Goal: Check status: Check status

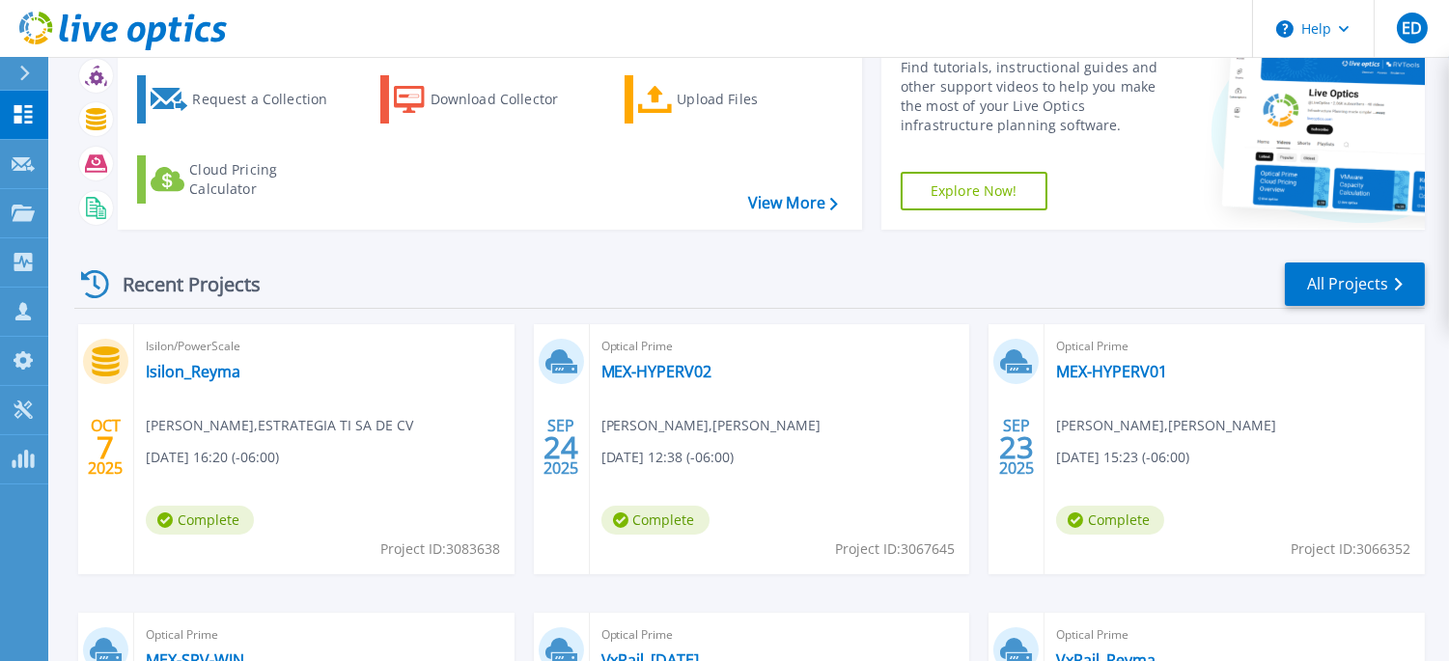
scroll to position [98, 0]
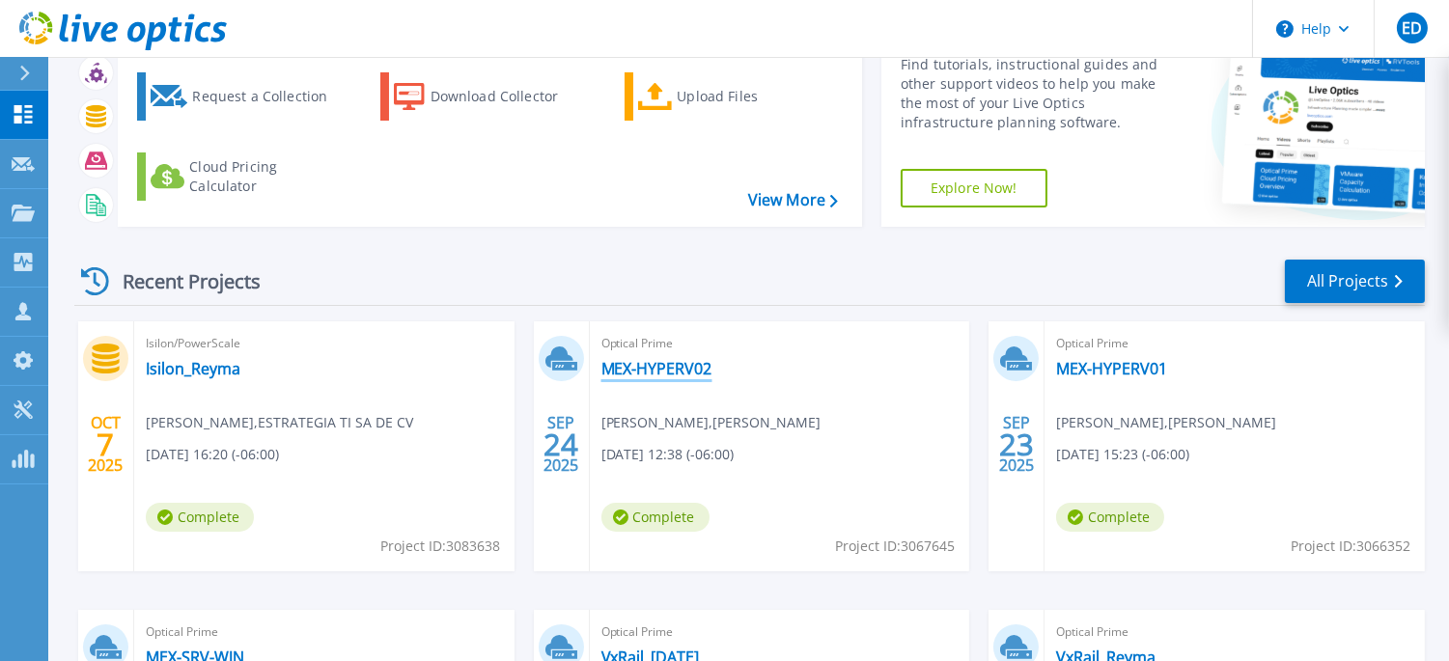
click at [671, 373] on link "MEX-HYPERV02" at bounding box center [657, 368] width 111 height 19
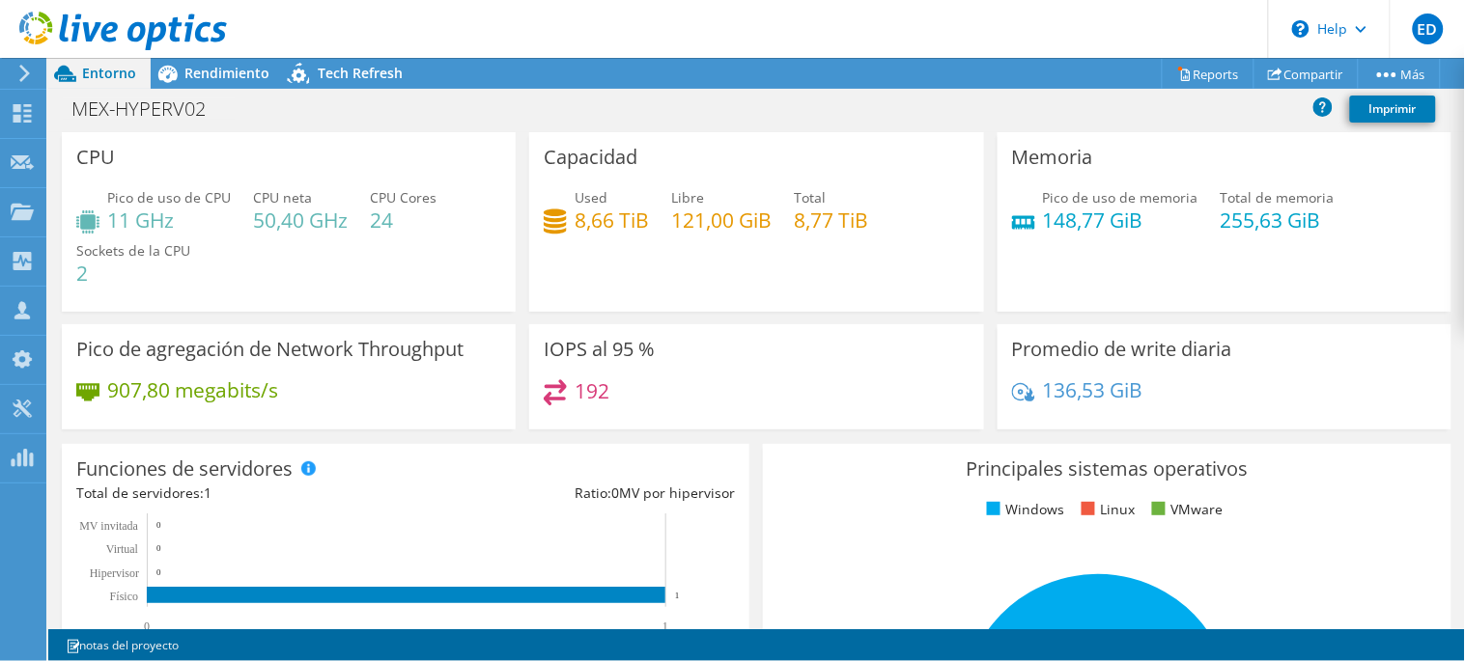
click at [89, 27] on icon at bounding box center [123, 32] width 208 height 40
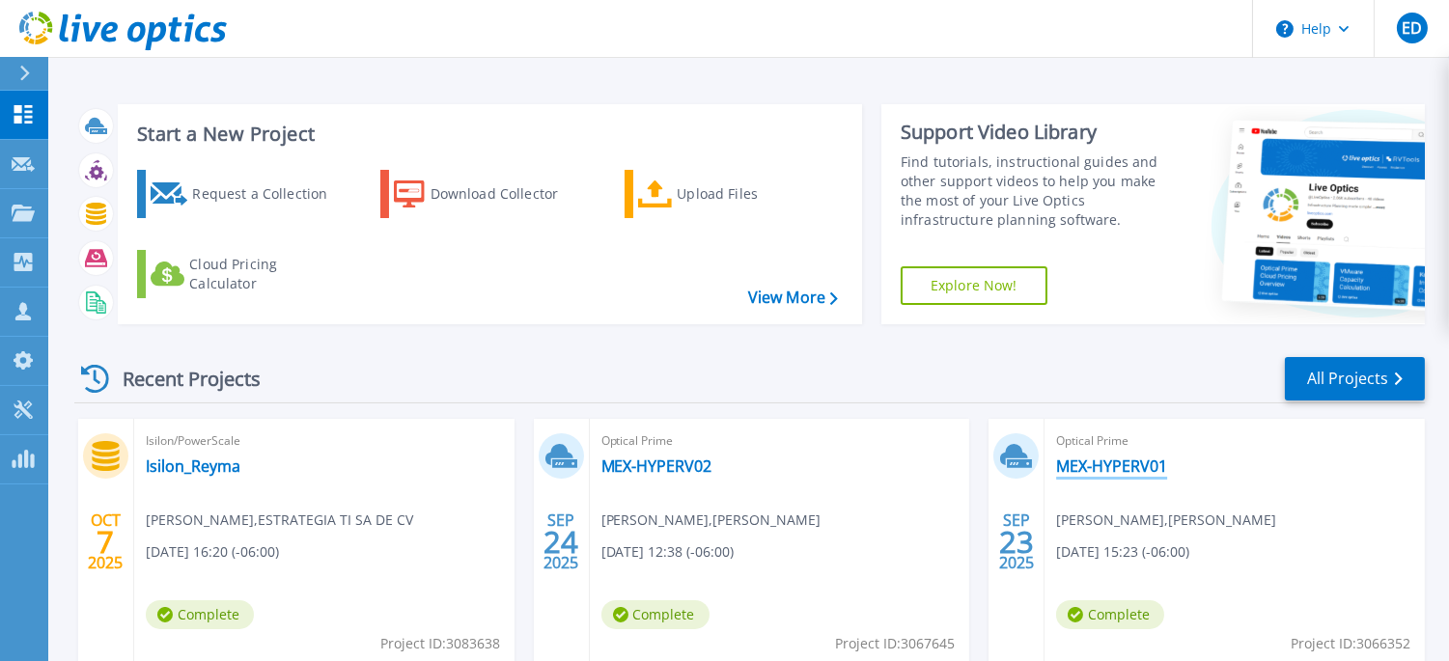
click at [1081, 461] on link "MEX-HYPERV01" at bounding box center [1111, 466] width 111 height 19
